Goal: Entertainment & Leisure: Consume media (video, audio)

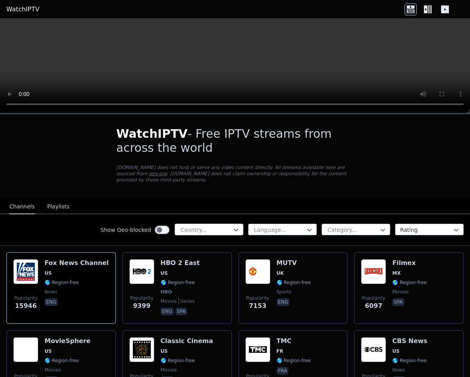
click at [229, 226] on div at bounding box center [206, 230] width 52 height 8
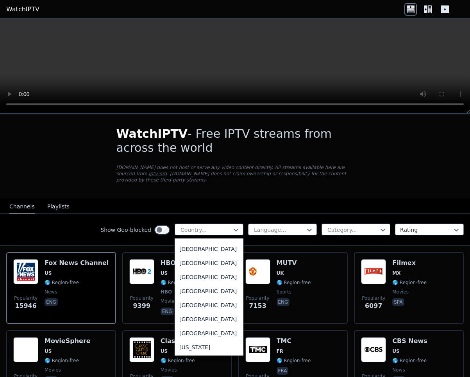
scroll to position [886, 0]
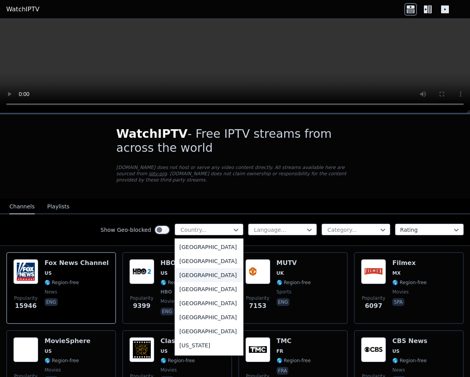
click at [201, 279] on div "[GEOGRAPHIC_DATA]" at bounding box center [209, 275] width 69 height 14
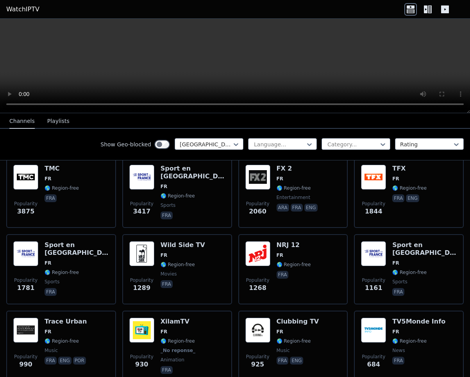
scroll to position [98, 0]
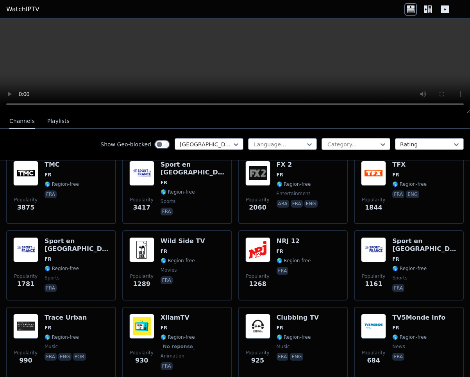
click at [359, 144] on div at bounding box center [353, 145] width 52 height 8
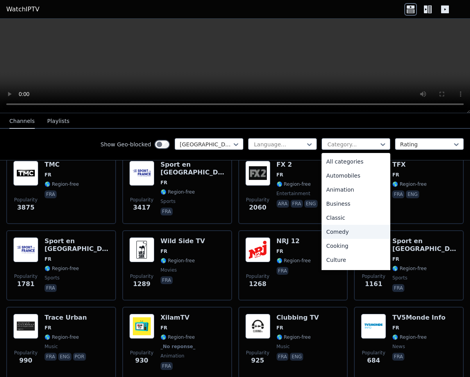
click at [351, 235] on div "Comedy" at bounding box center [356, 232] width 69 height 14
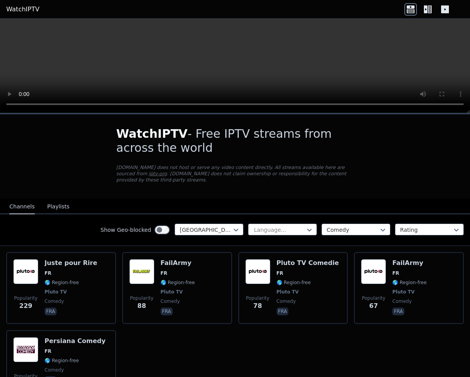
scroll to position [50, 0]
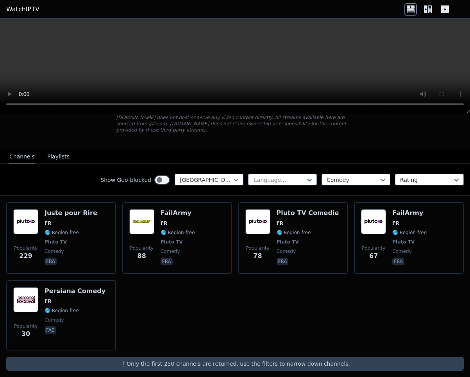
click at [356, 176] on div at bounding box center [353, 180] width 52 height 8
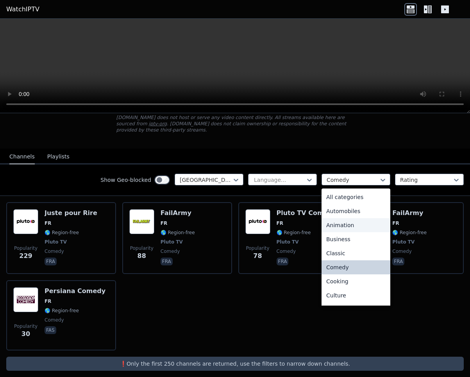
click at [345, 220] on div "Animation" at bounding box center [356, 225] width 69 height 14
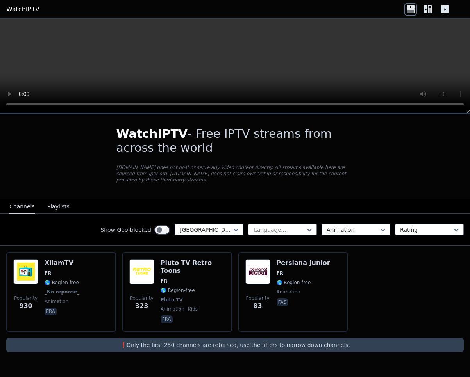
click at [50, 200] on button "Playlists" at bounding box center [58, 207] width 22 height 15
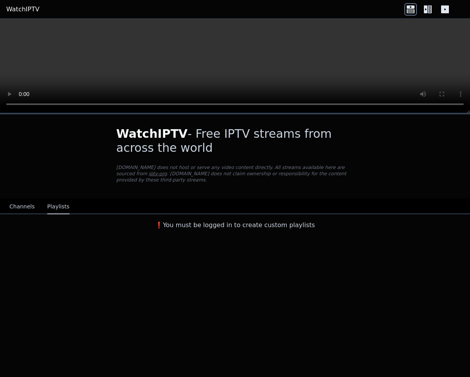
click at [26, 200] on button "Channels" at bounding box center [21, 207] width 25 height 15
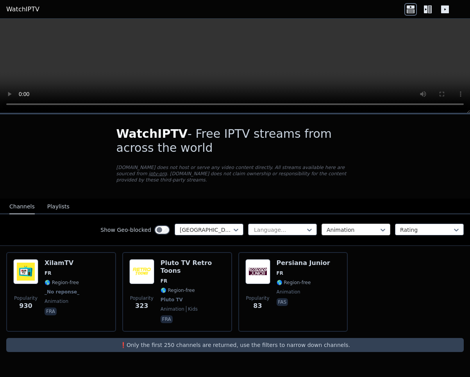
click at [347, 226] on div at bounding box center [353, 230] width 52 height 8
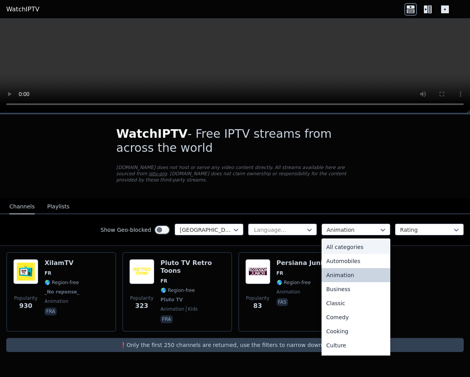
click at [343, 240] on div "All categories" at bounding box center [356, 247] width 69 height 14
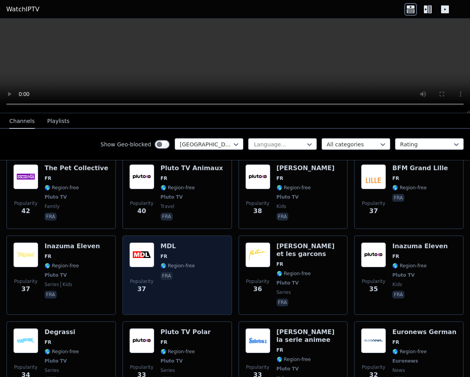
scroll to position [2905, 0]
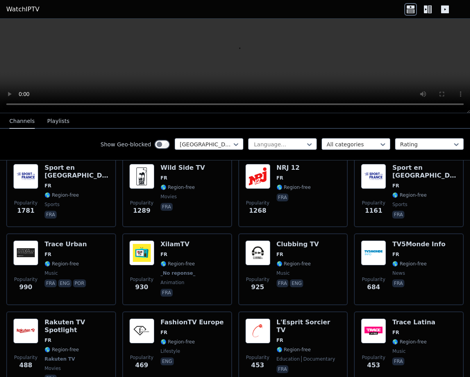
scroll to position [0, 0]
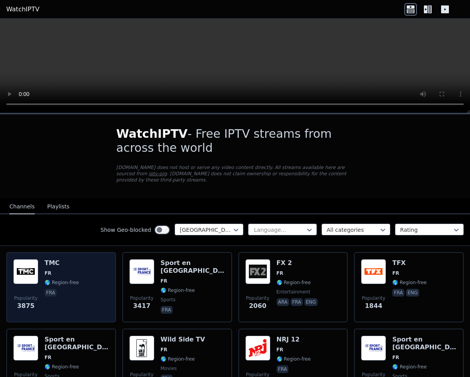
click at [50, 259] on h6 "TMC" at bounding box center [62, 263] width 34 height 8
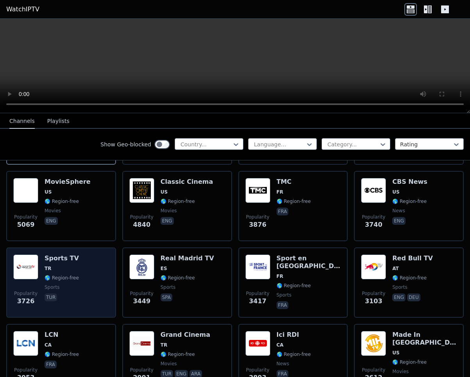
scroll to position [148, 0]
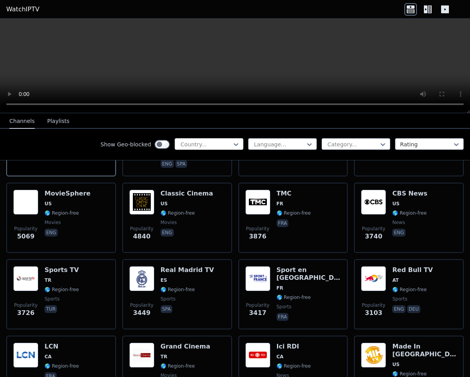
click at [209, 147] on div at bounding box center [206, 145] width 52 height 8
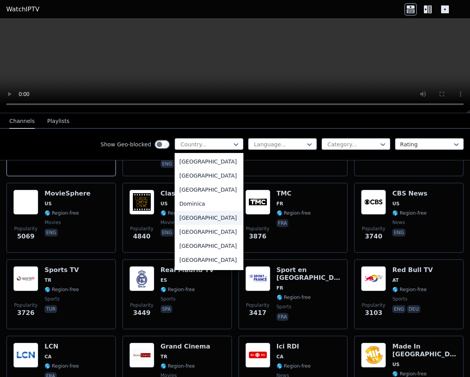
scroll to position [837, 0]
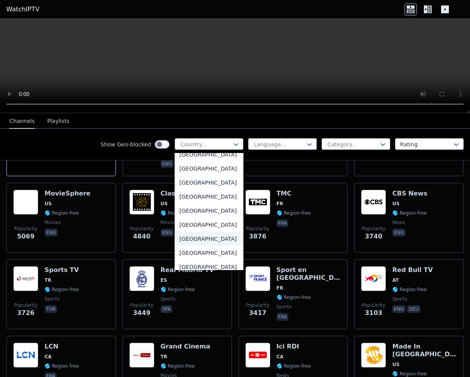
click at [199, 245] on div "[GEOGRAPHIC_DATA]" at bounding box center [209, 239] width 69 height 14
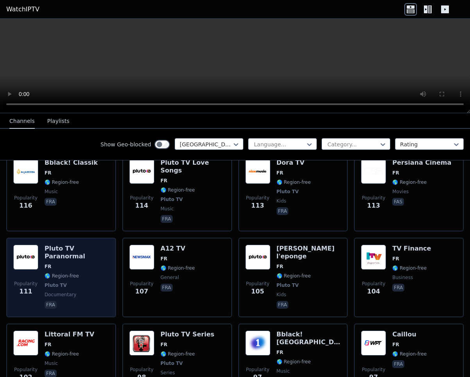
scroll to position [1182, 0]
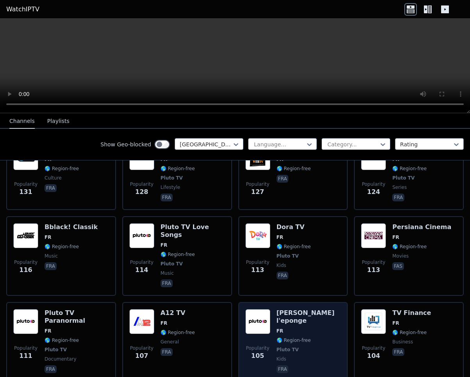
click at [289, 309] on h6 "[PERSON_NAME] l'eponge" at bounding box center [309, 317] width 64 height 16
